Goal: Book appointment/travel/reservation

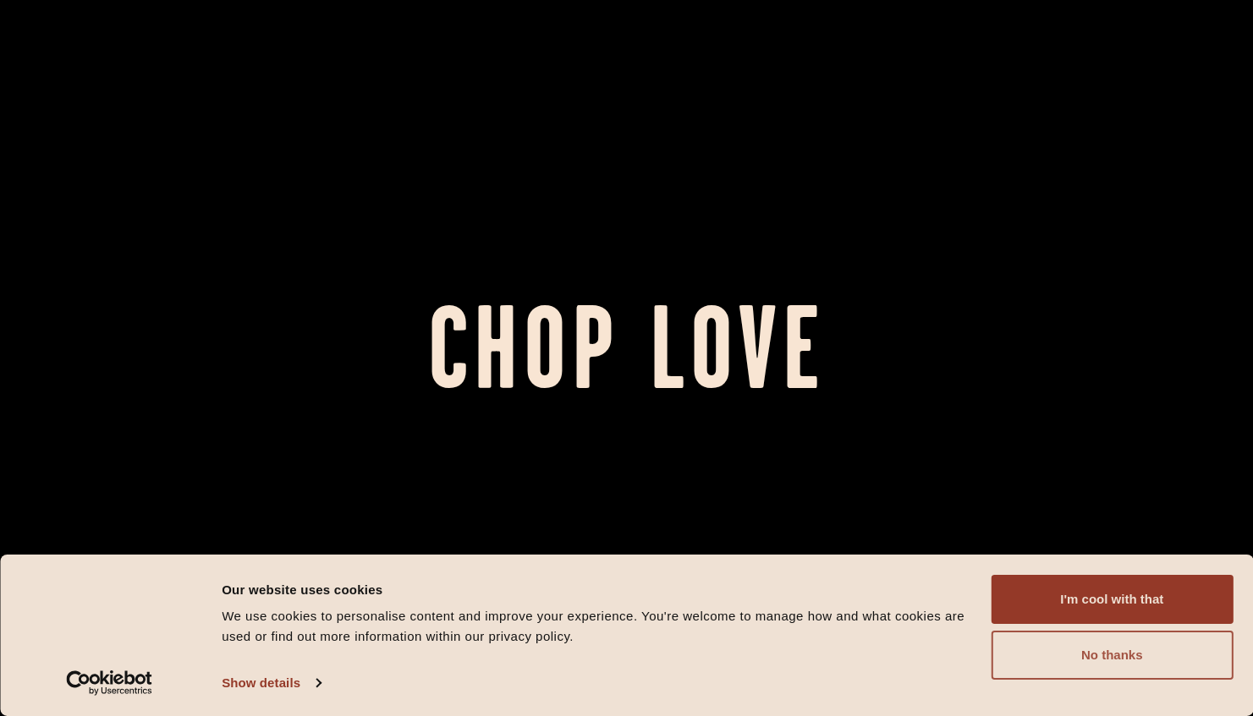
click at [1098, 662] on button "No thanks" at bounding box center [1111, 655] width 242 height 49
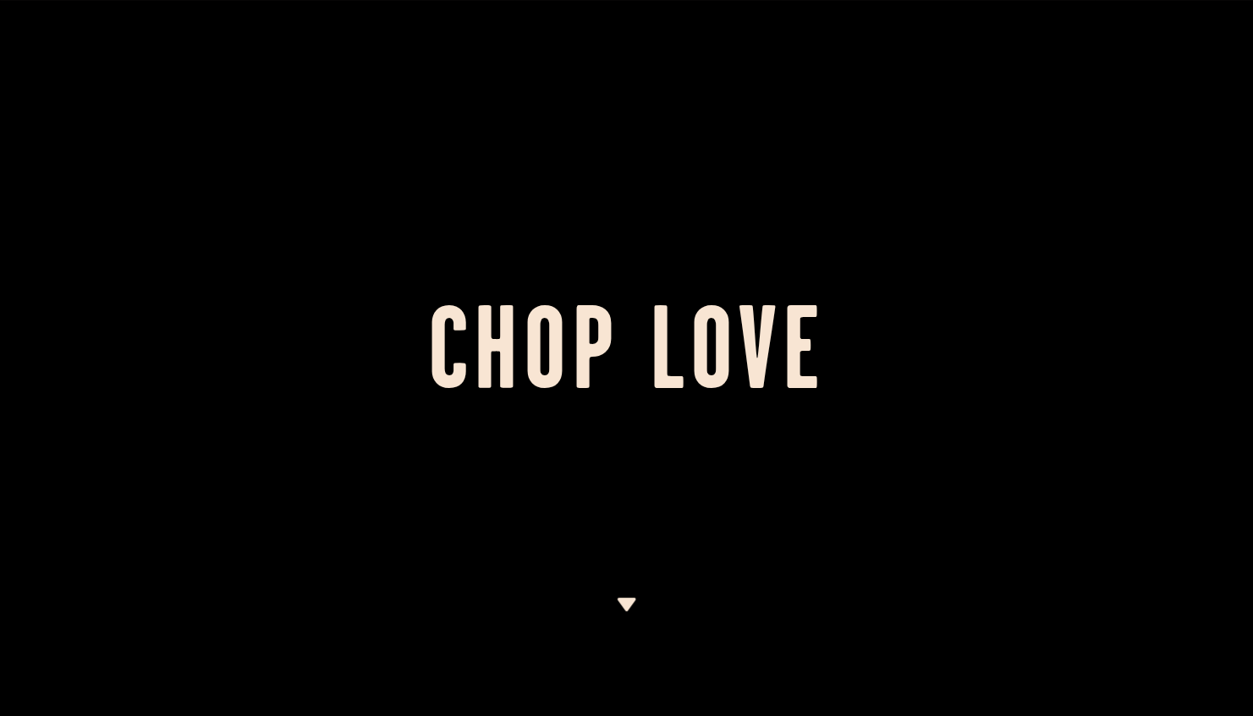
click at [622, 602] on img at bounding box center [626, 605] width 21 height 14
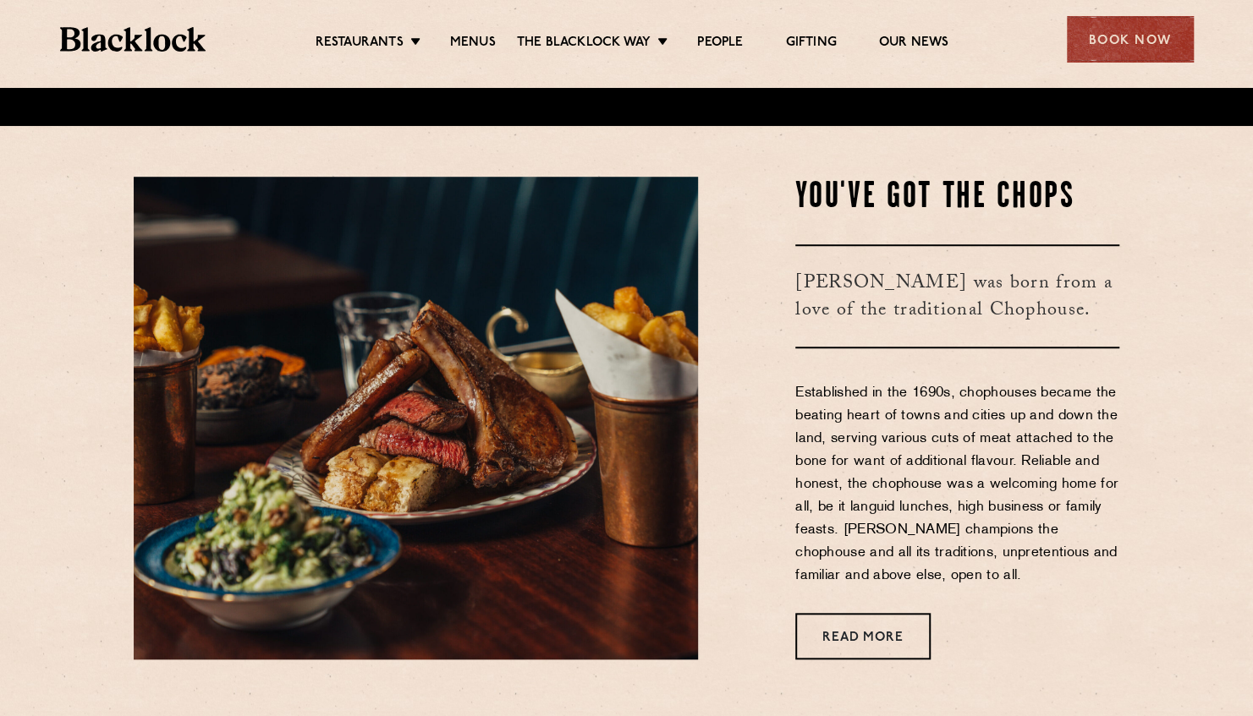
scroll to position [628, 0]
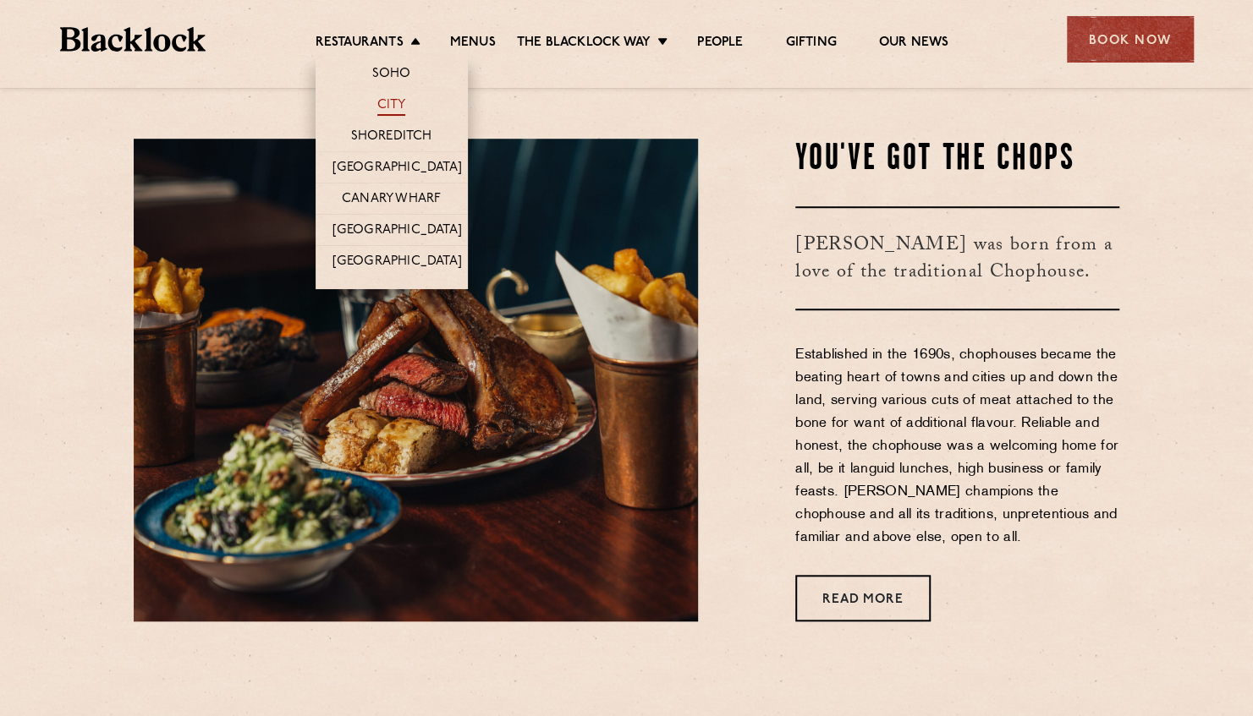
click at [392, 106] on link "City" at bounding box center [391, 106] width 29 height 19
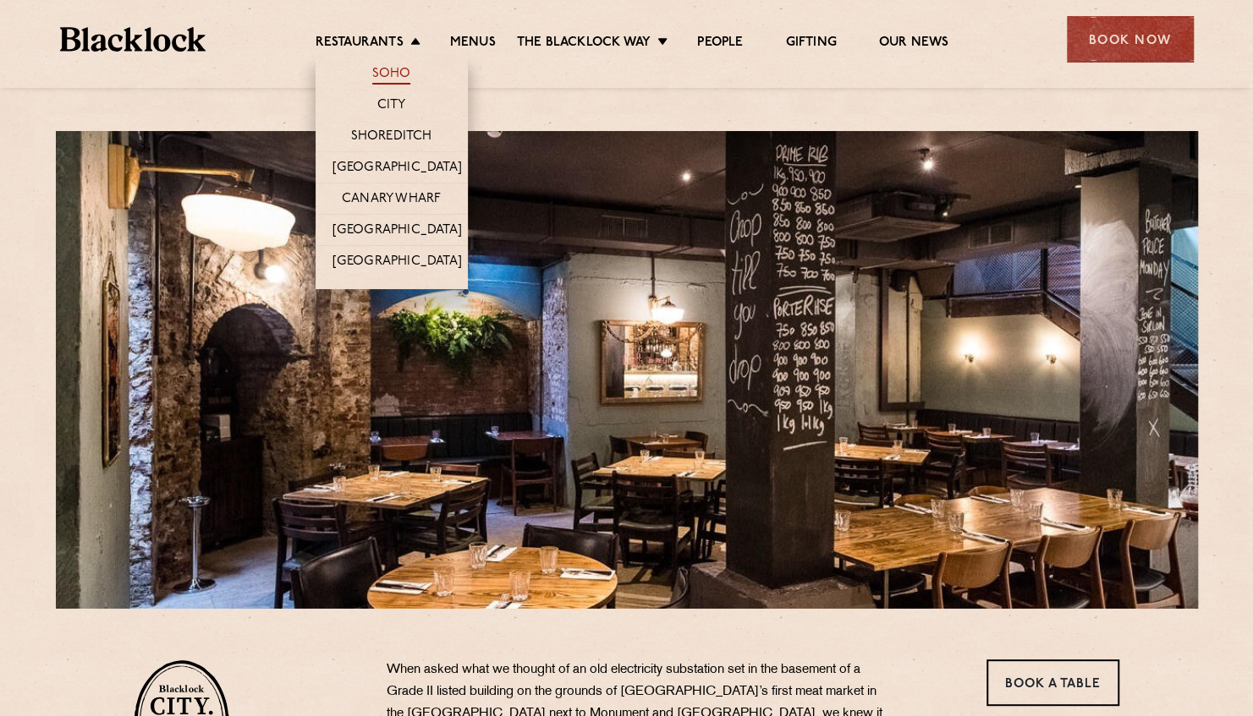
click at [405, 66] on link "Soho" at bounding box center [391, 75] width 39 height 19
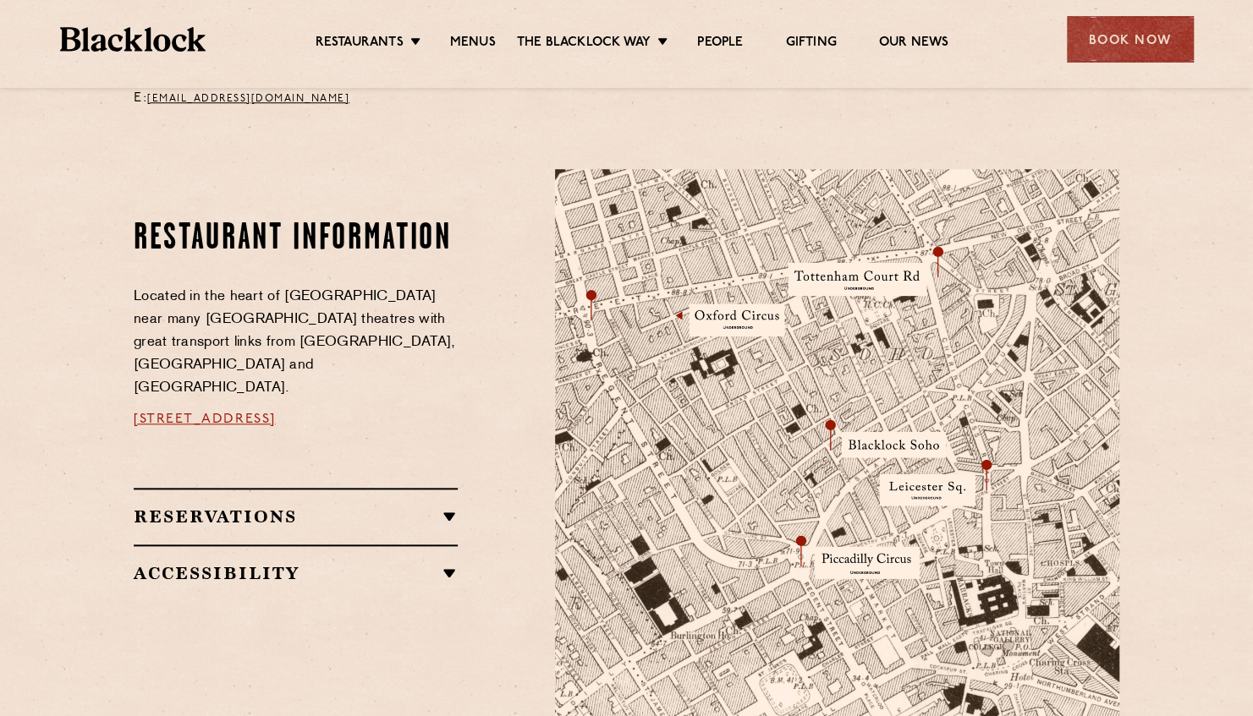
scroll to position [846, 0]
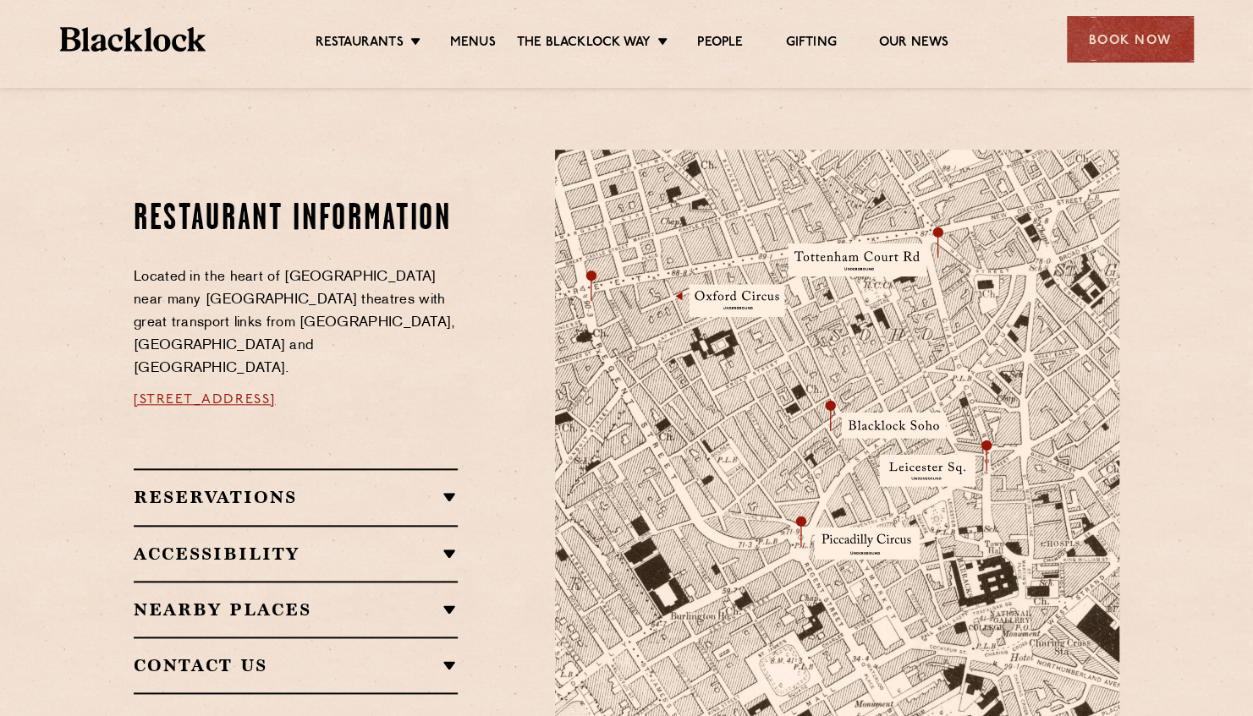
click at [841, 411] on img at bounding box center [837, 447] width 564 height 594
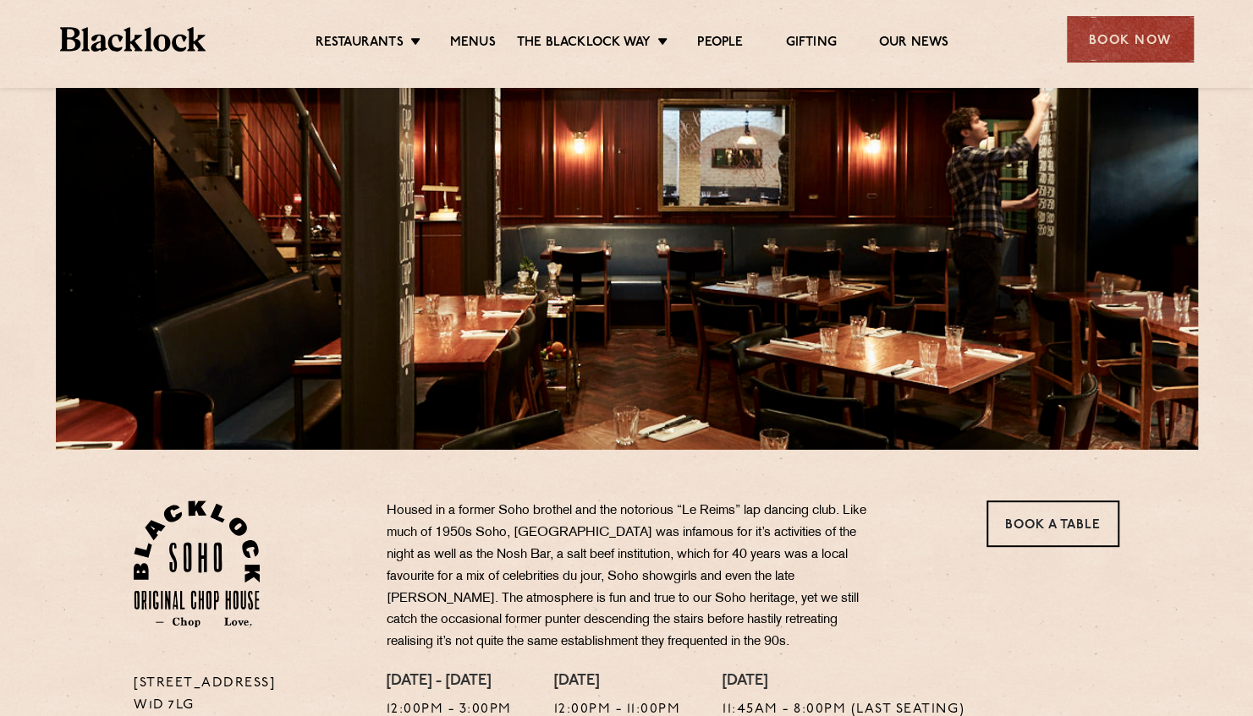
scroll to position [85, 0]
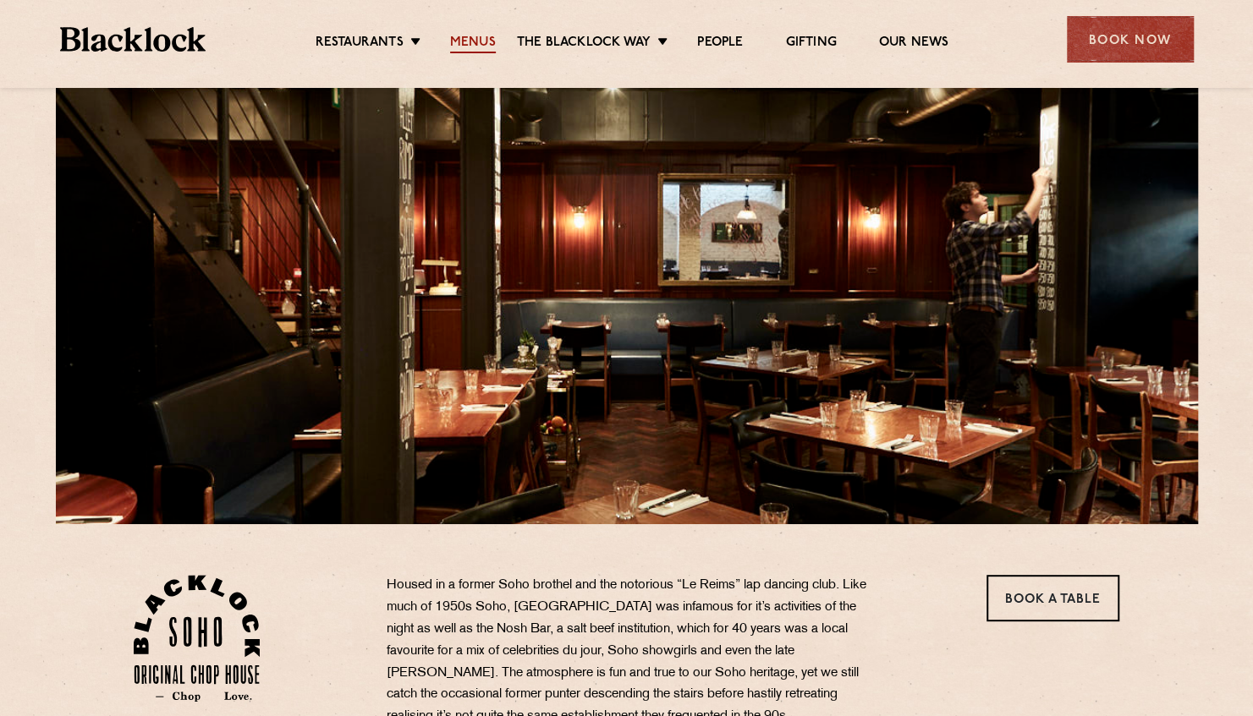
click at [450, 41] on link "Menus" at bounding box center [473, 44] width 46 height 19
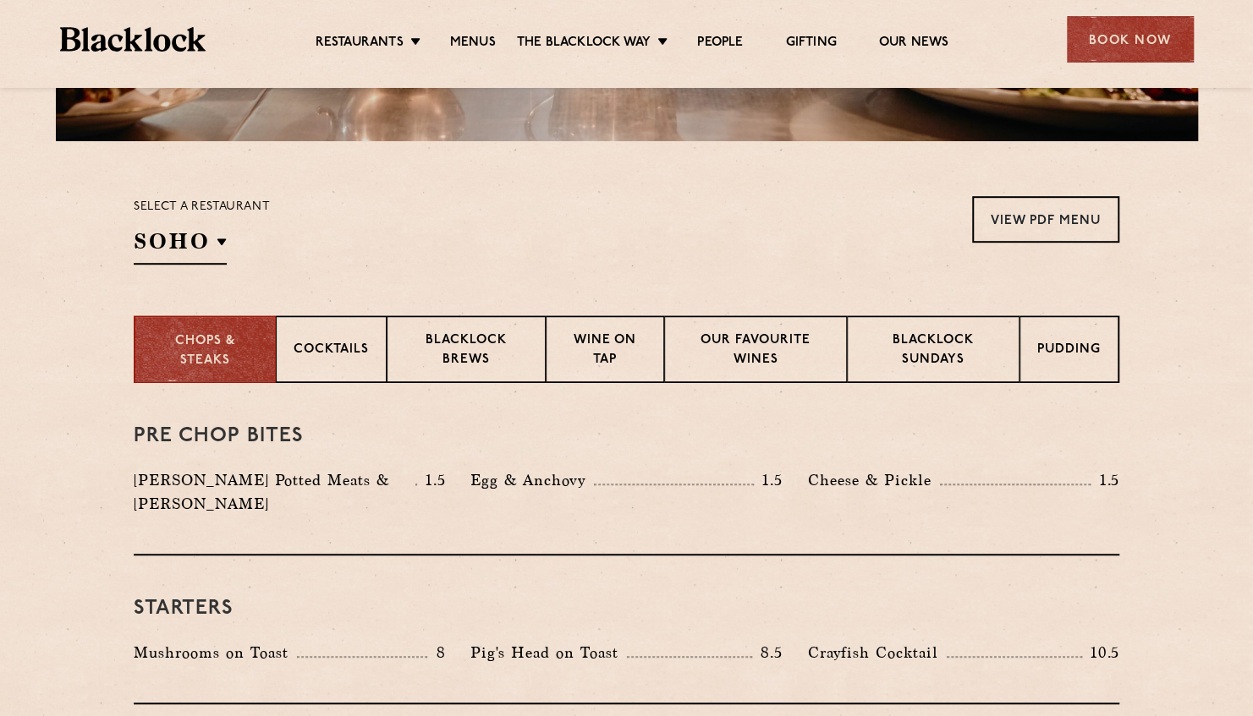
scroll to position [507, 0]
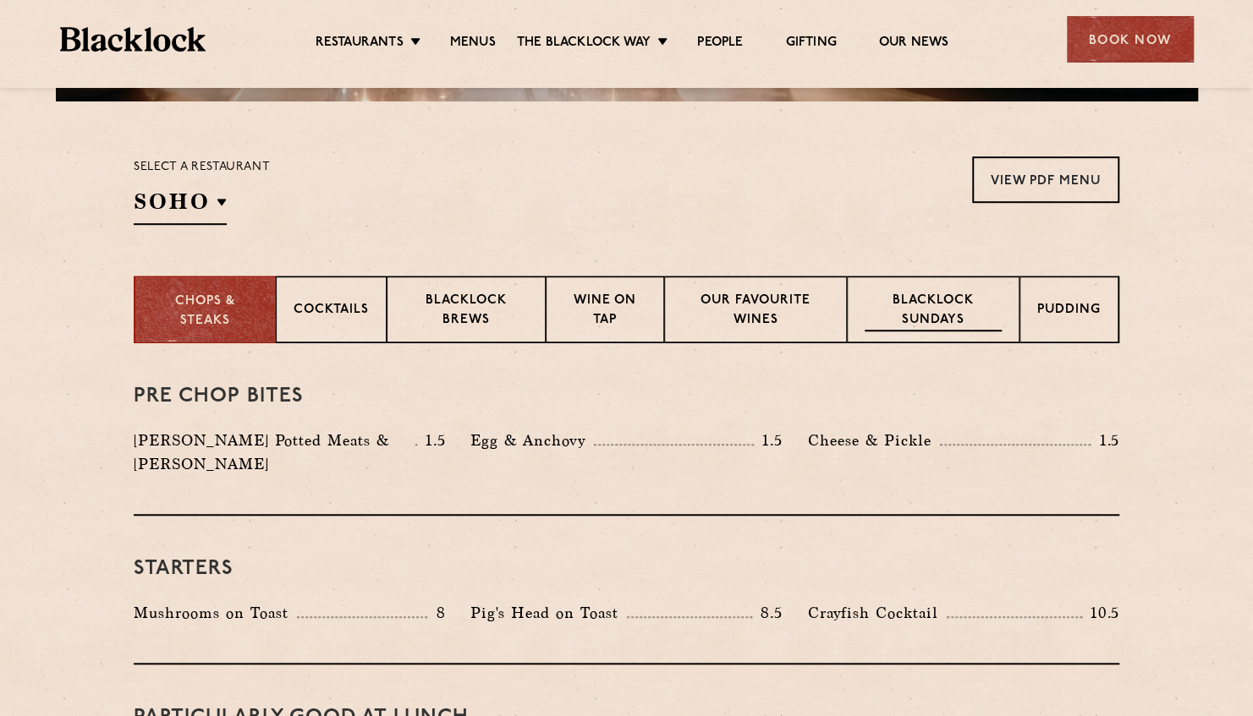
click at [929, 318] on p "Blacklock Sundays" at bounding box center [932, 312] width 137 height 40
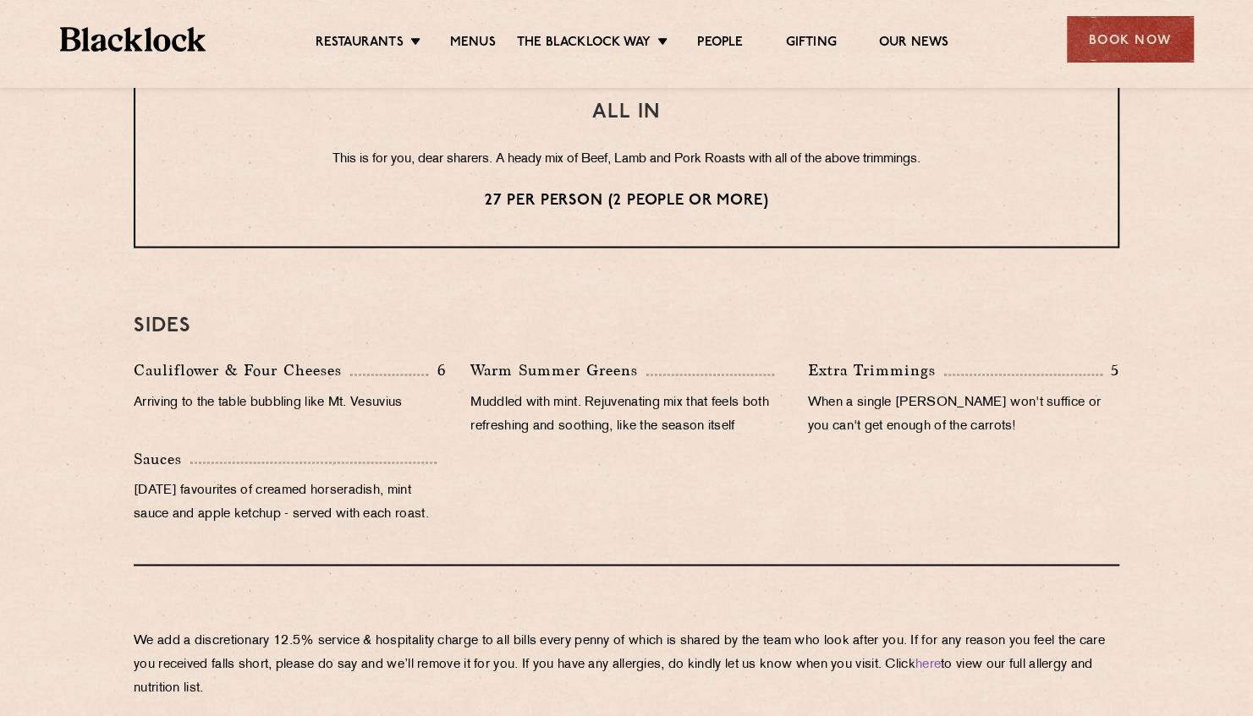
scroll to position [1353, 0]
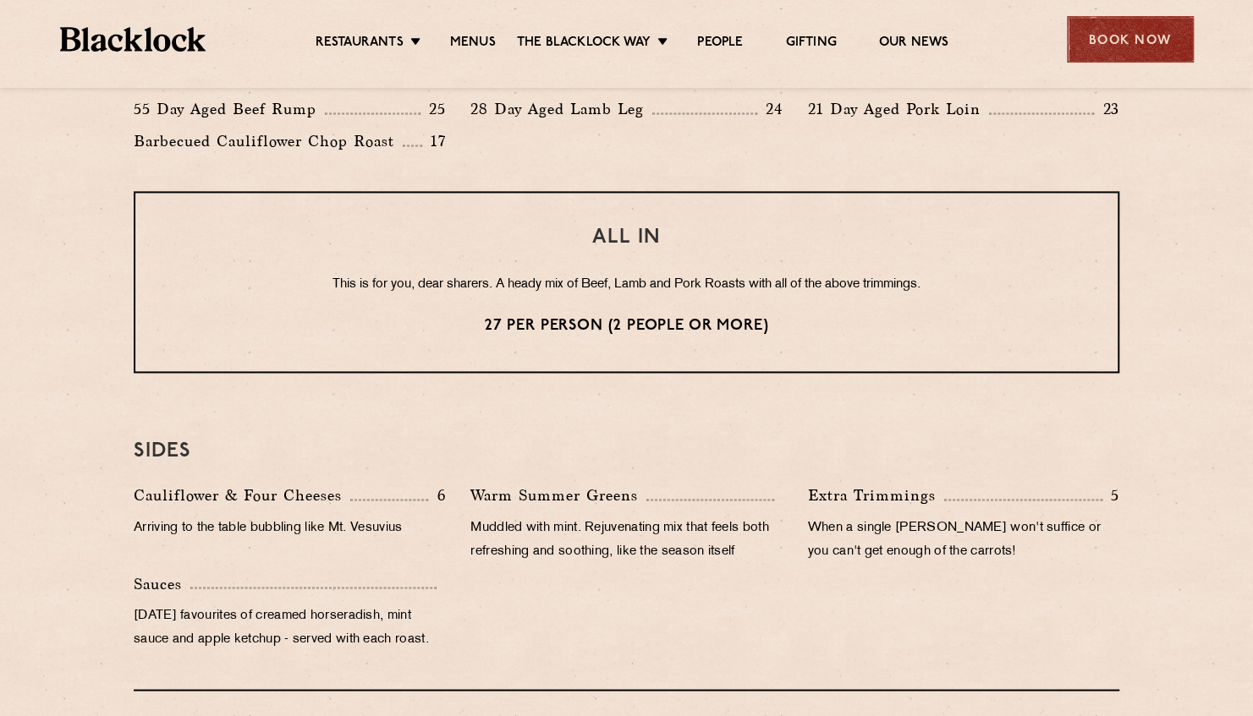
click at [1110, 50] on div "Book Now" at bounding box center [1129, 39] width 127 height 47
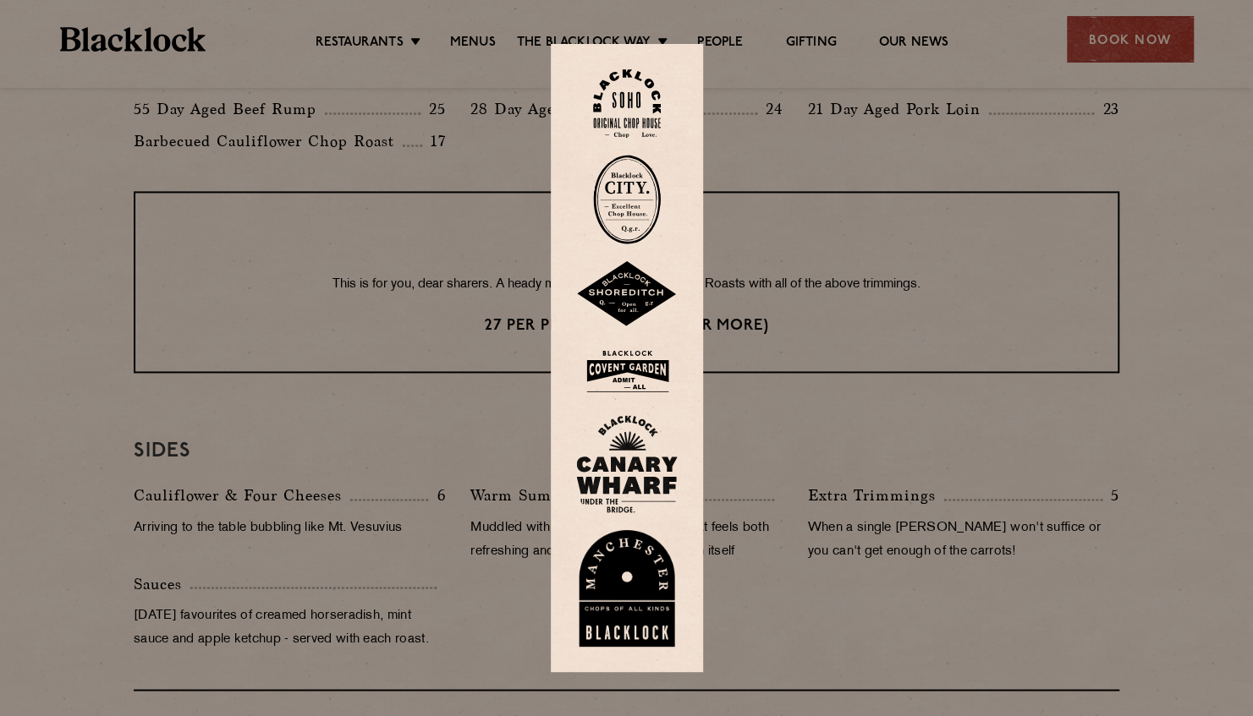
click at [628, 113] on img at bounding box center [627, 103] width 68 height 69
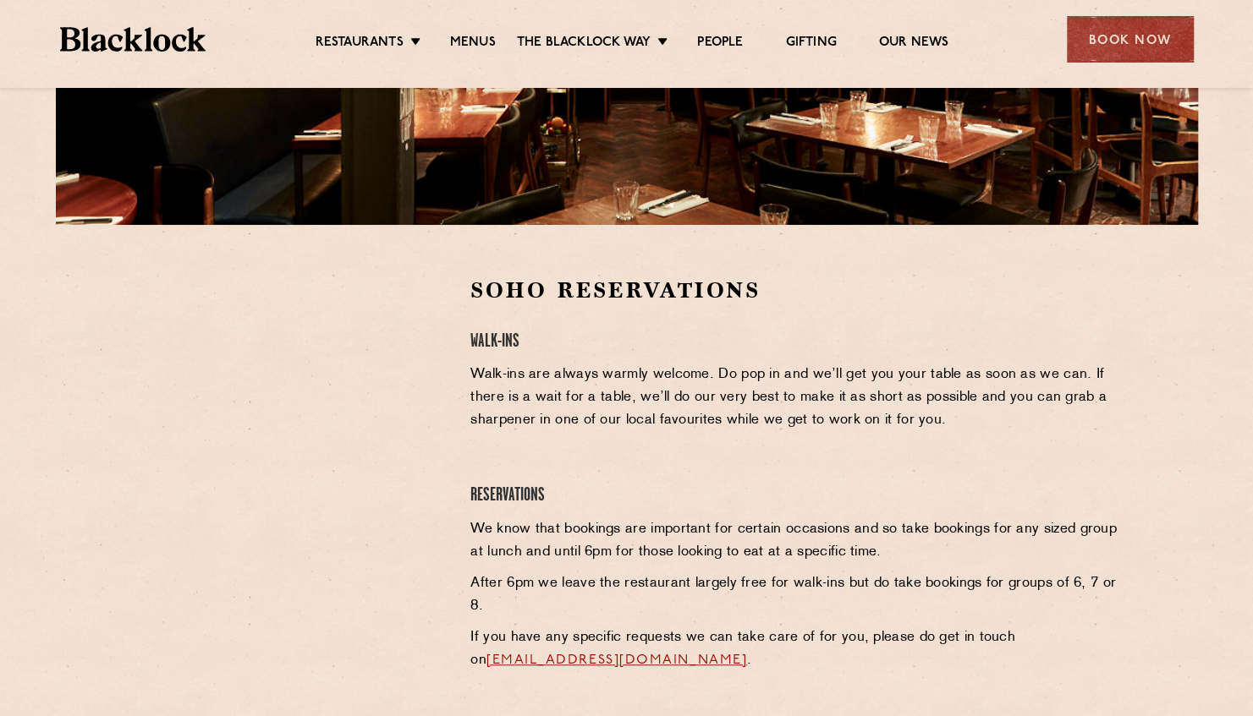
scroll to position [423, 0]
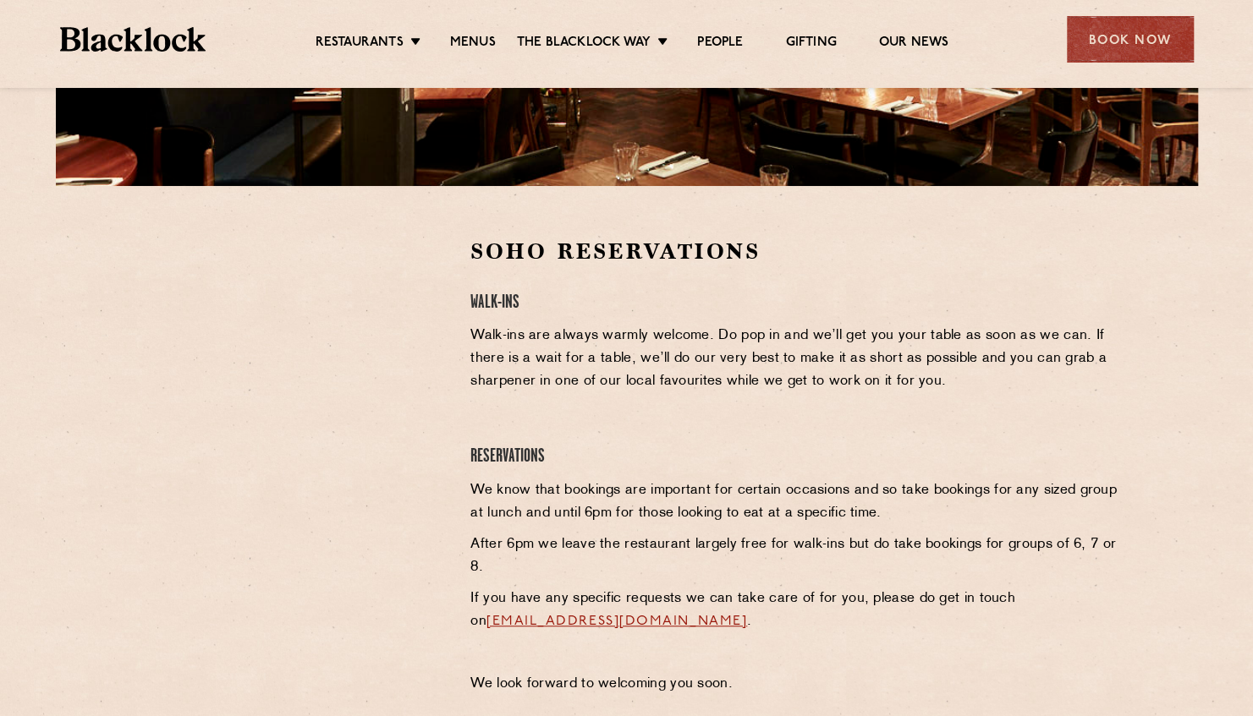
click at [443, 401] on div at bounding box center [289, 471] width 337 height 468
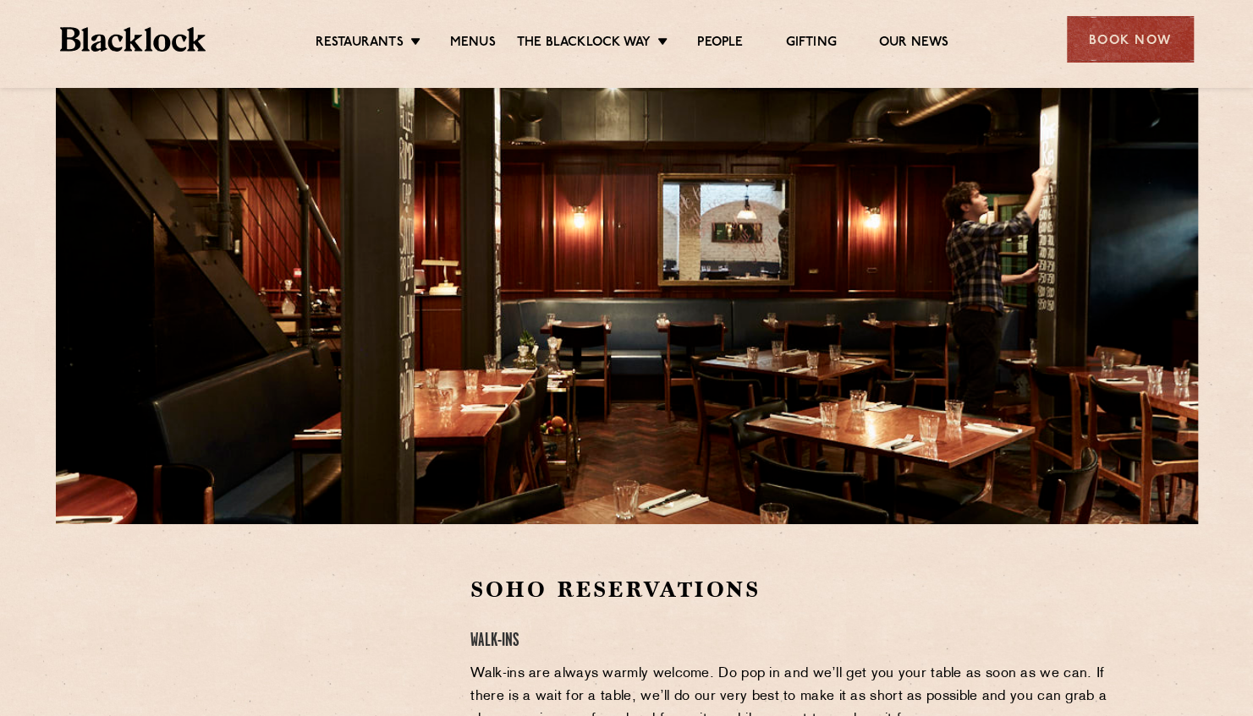
scroll to position [0, 0]
